Goal: Communication & Community: Answer question/provide support

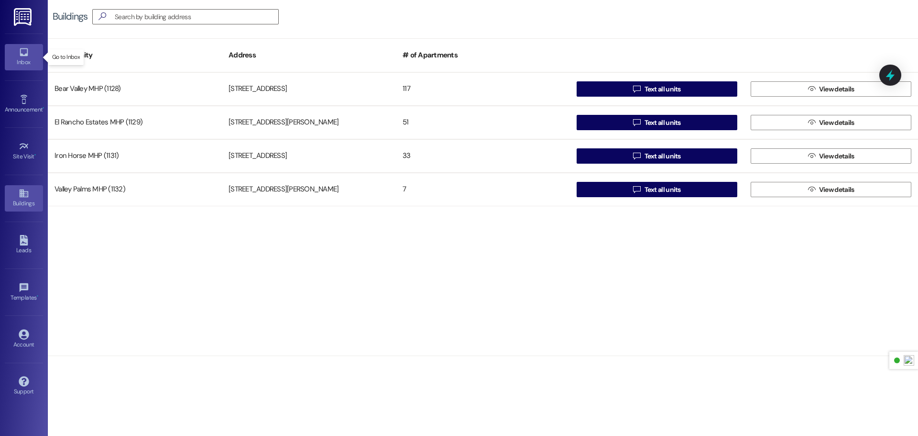
click at [26, 60] on div "Inbox" at bounding box center [24, 62] width 48 height 10
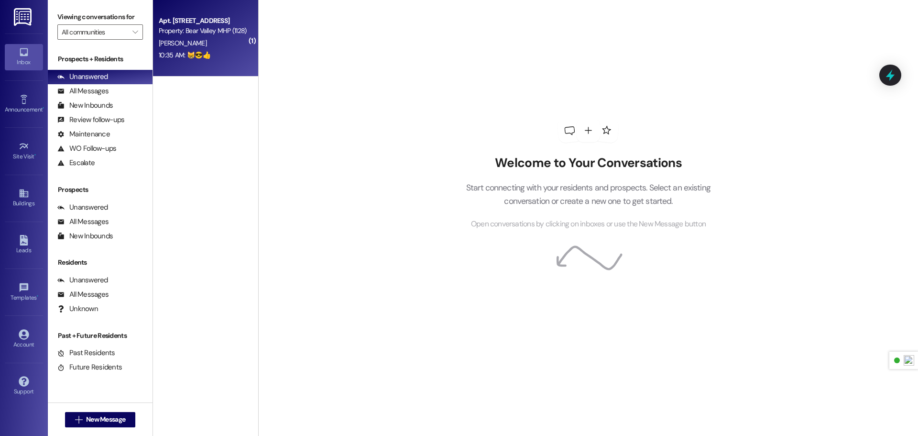
click at [205, 50] on div "10:35 AM: 😸😎👍 10:35 AM: 😸😎👍" at bounding box center [203, 55] width 90 height 12
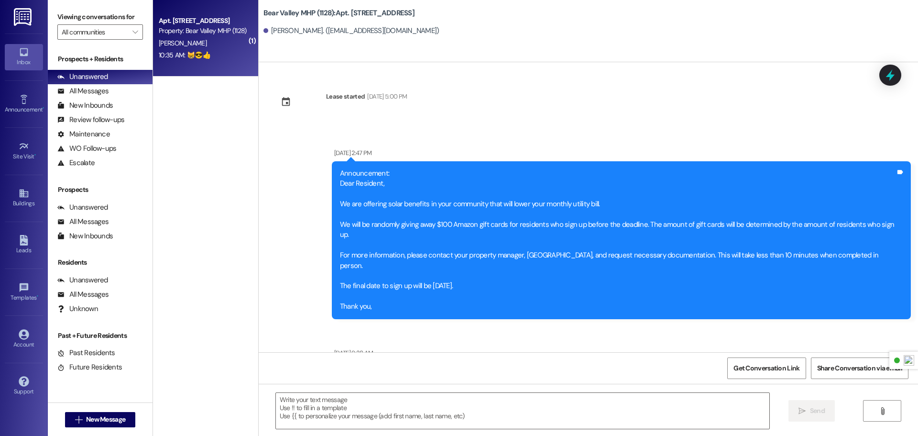
click at [382, 407] on textarea at bounding box center [522, 411] width 493 height 36
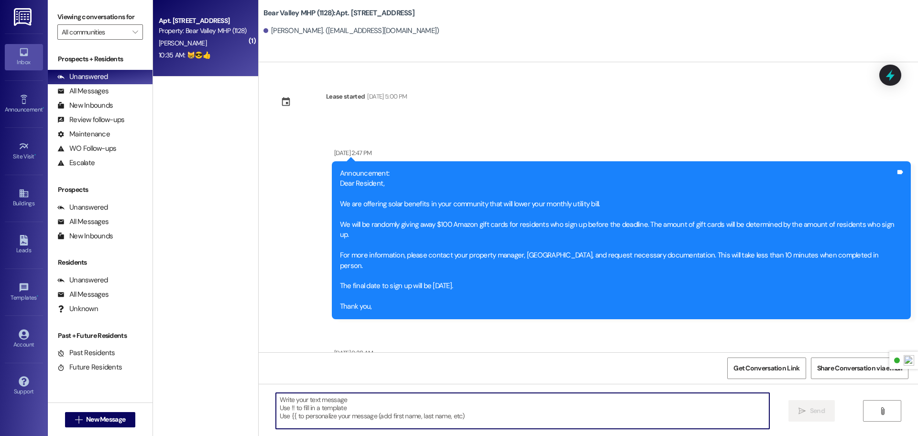
scroll to position [35931, 0]
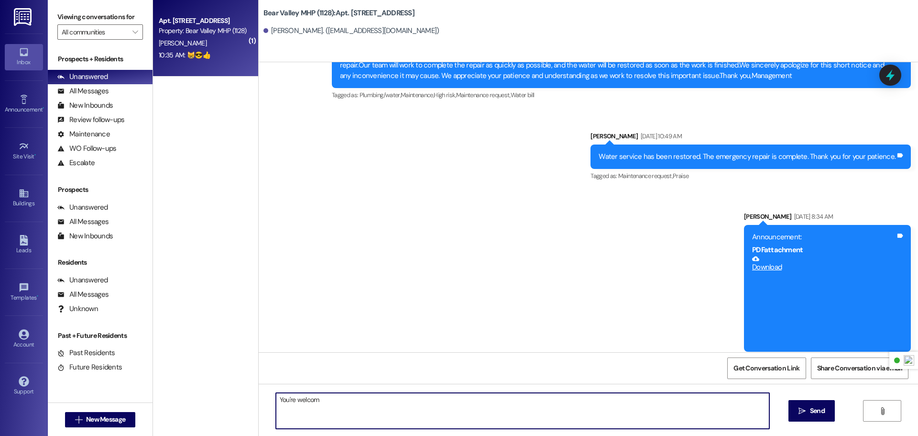
type textarea "You're welcome"
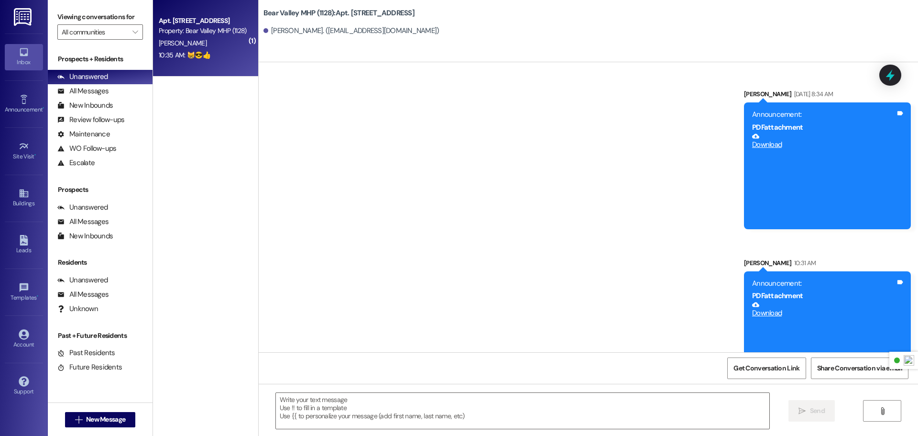
click at [30, 16] on img at bounding box center [24, 17] width 20 height 18
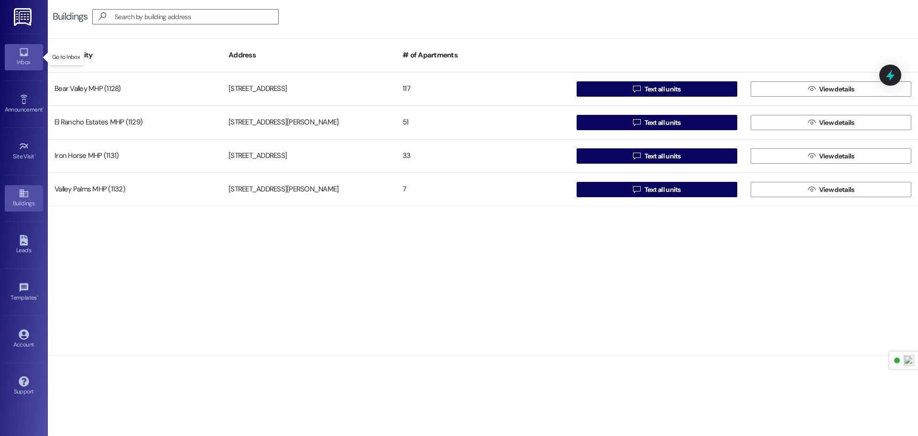
click at [30, 58] on div "Inbox" at bounding box center [24, 62] width 48 height 10
